Goal: Information Seeking & Learning: Learn about a topic

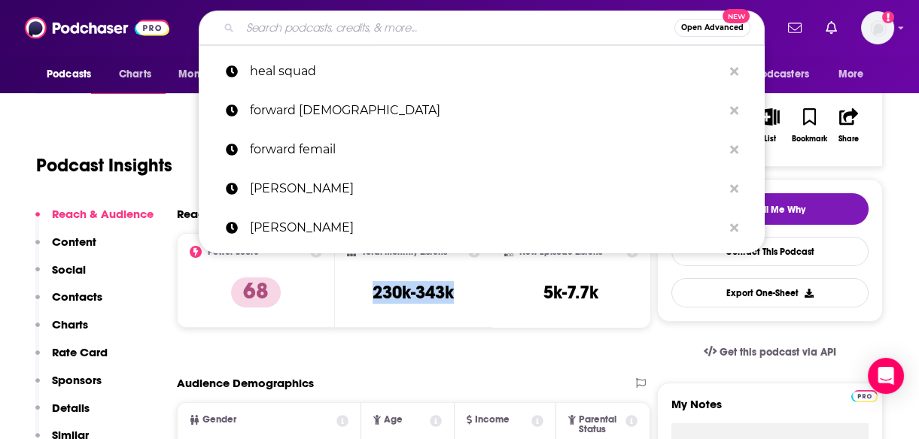
click at [356, 25] on input "Search podcasts, credits, & more..." at bounding box center [457, 28] width 434 height 24
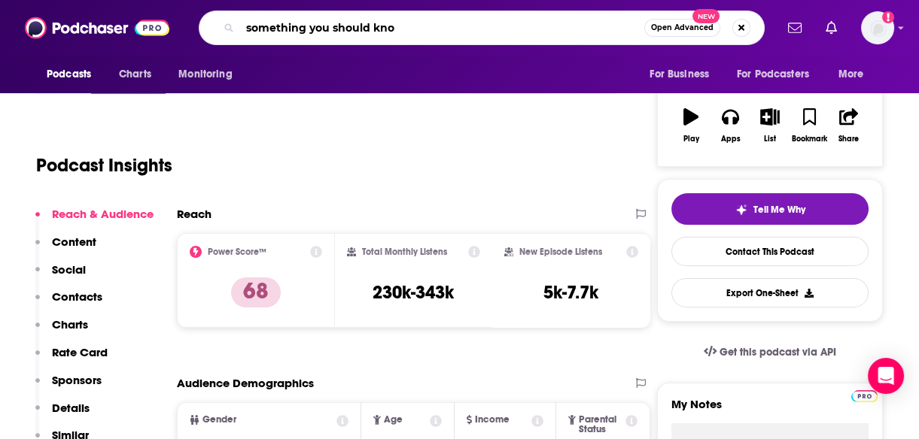
type input "something you should know"
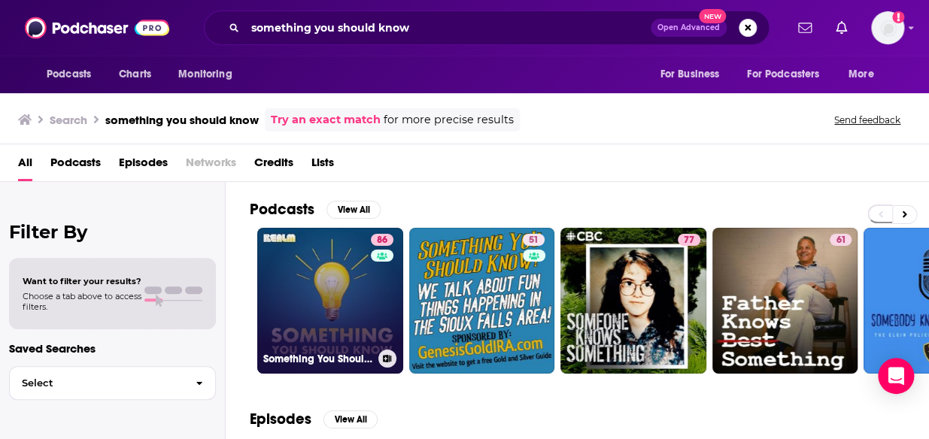
click at [296, 264] on link "86 Something You Should Know" at bounding box center [330, 301] width 146 height 146
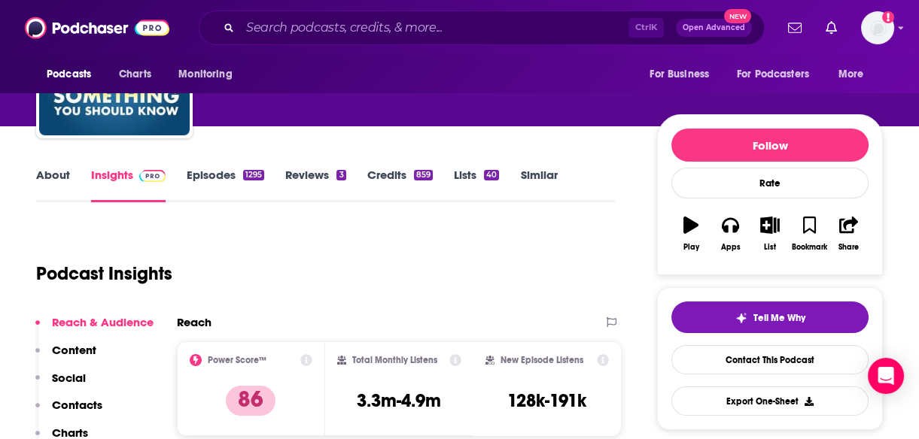
scroll to position [131, 0]
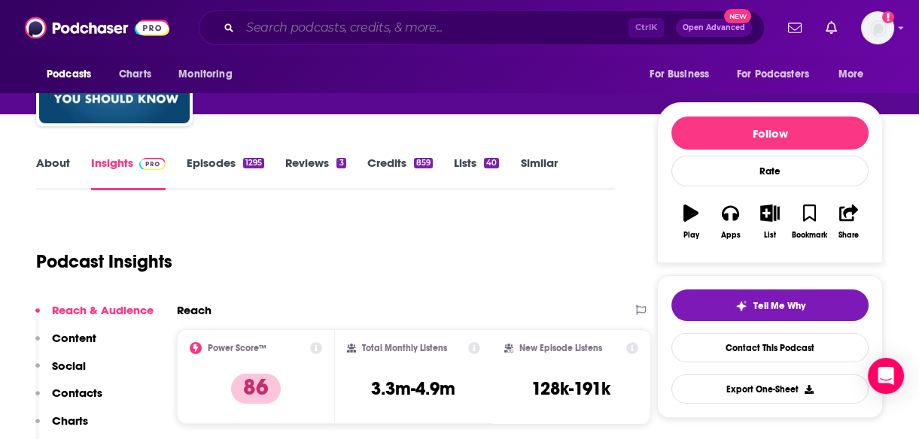
click at [338, 30] on input "Search podcasts, credits, & more..." at bounding box center [434, 28] width 388 height 24
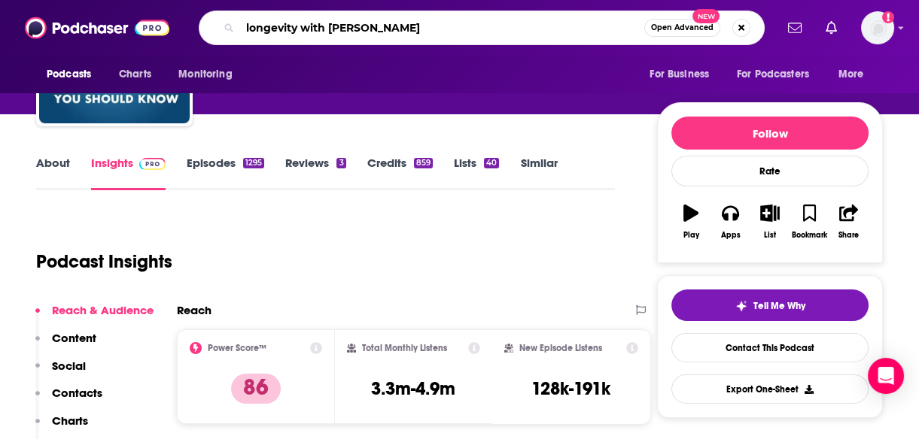
type input "longevity with [PERSON_NAME]"
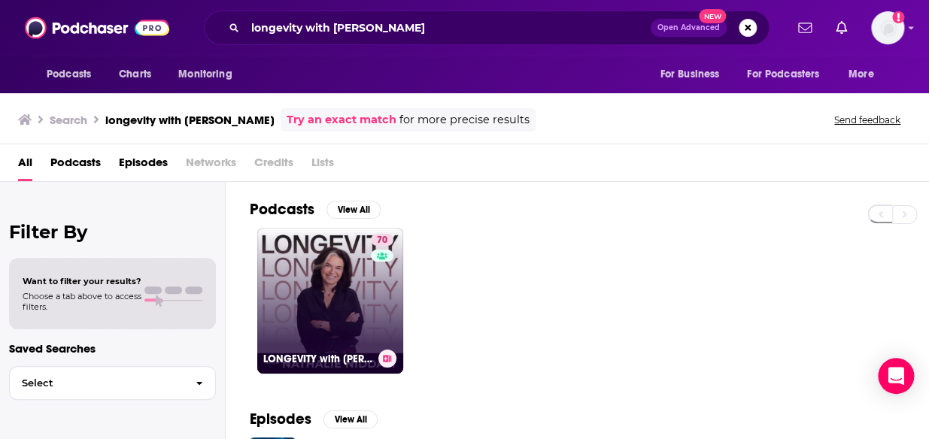
click at [345, 289] on link "70 LONGEVITY with [PERSON_NAME]" at bounding box center [330, 301] width 146 height 146
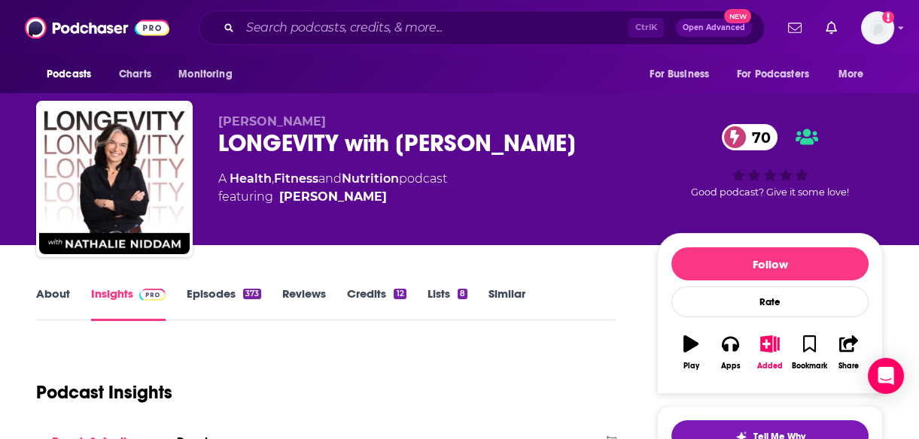
click at [53, 295] on link "About" at bounding box center [53, 304] width 34 height 35
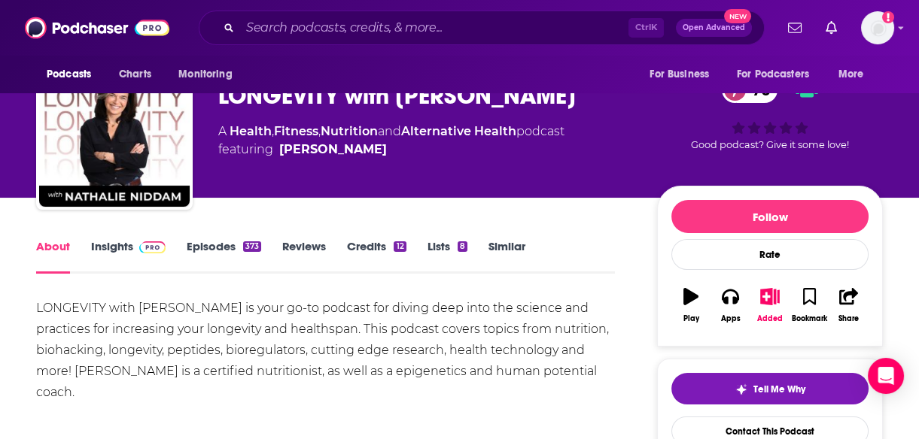
scroll to position [45, 0]
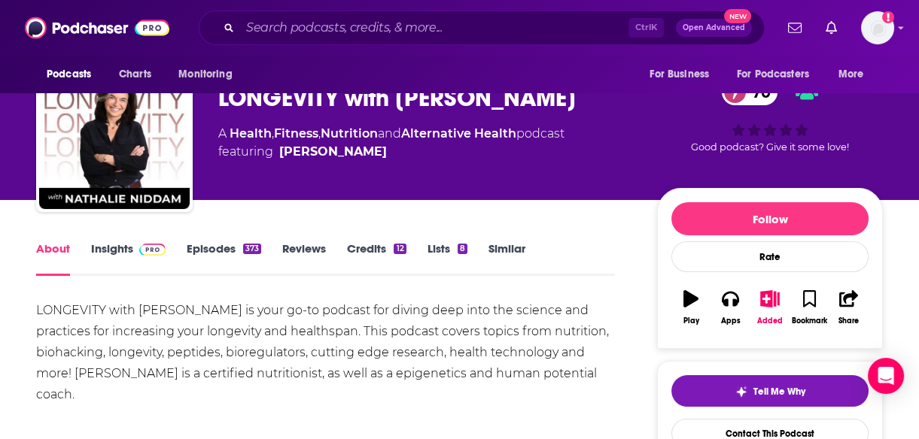
click at [100, 248] on link "Insights" at bounding box center [128, 258] width 74 height 35
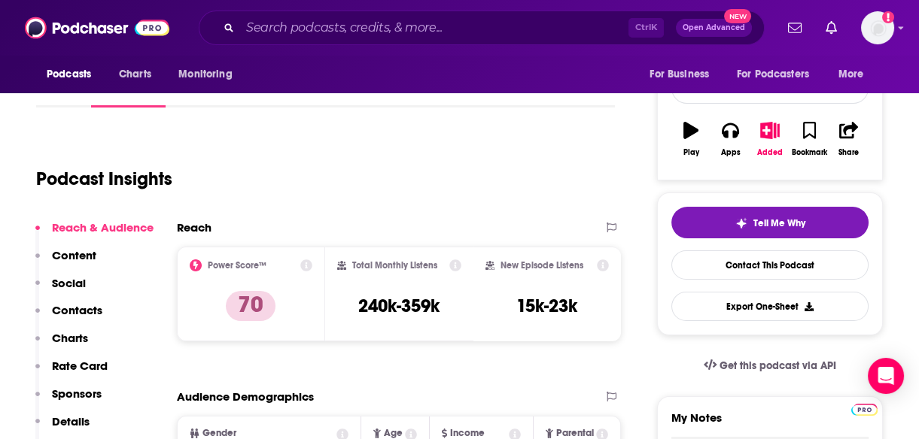
scroll to position [256, 0]
